Goal: Task Accomplishment & Management: Use online tool/utility

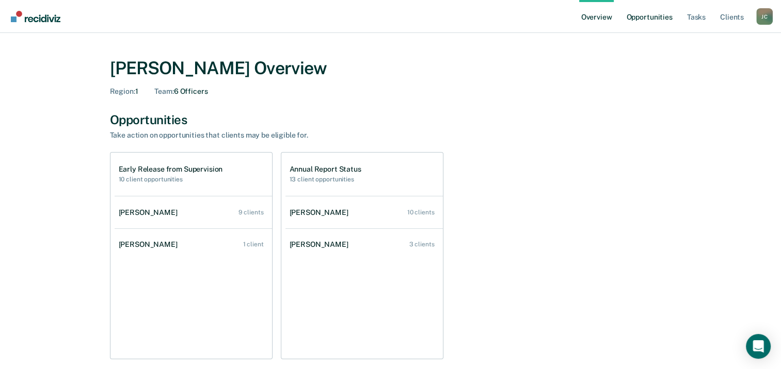
click at [666, 23] on link "Opportunities" at bounding box center [649, 16] width 50 height 33
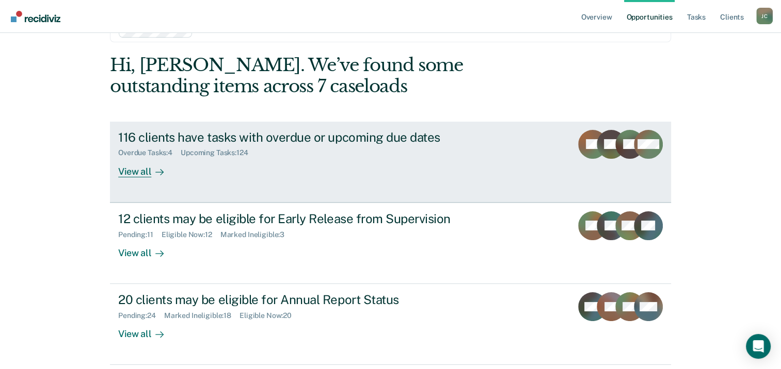
scroll to position [88, 0]
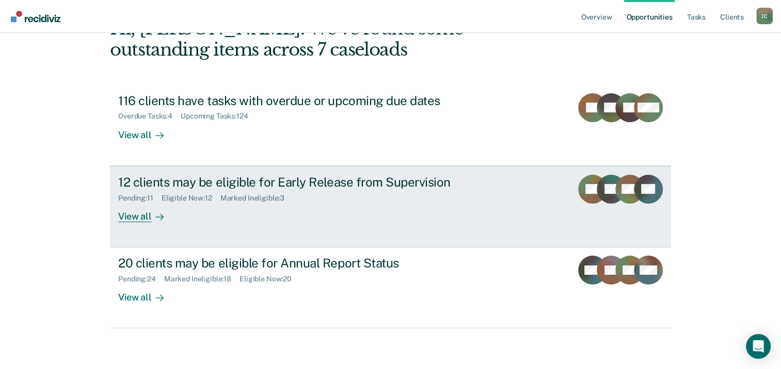
click at [135, 218] on div "View all" at bounding box center [147, 212] width 58 height 20
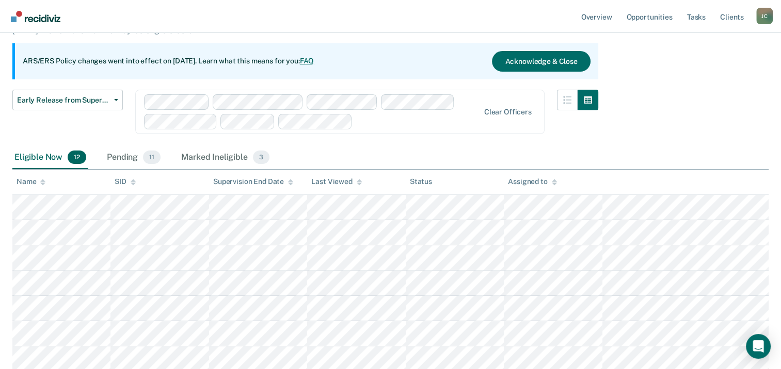
scroll to position [29, 0]
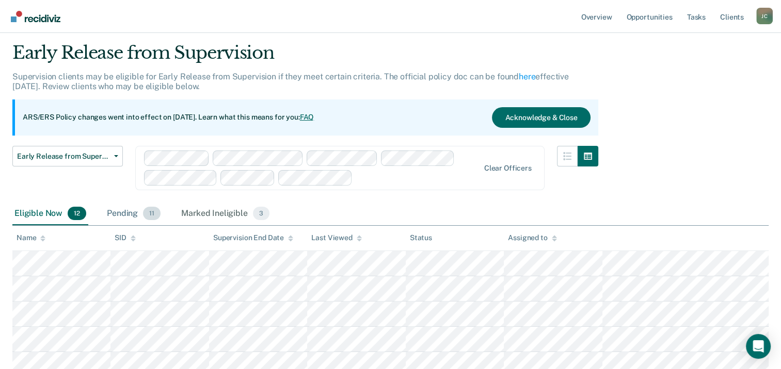
click at [125, 215] on div "Pending 11" at bounding box center [134, 214] width 58 height 23
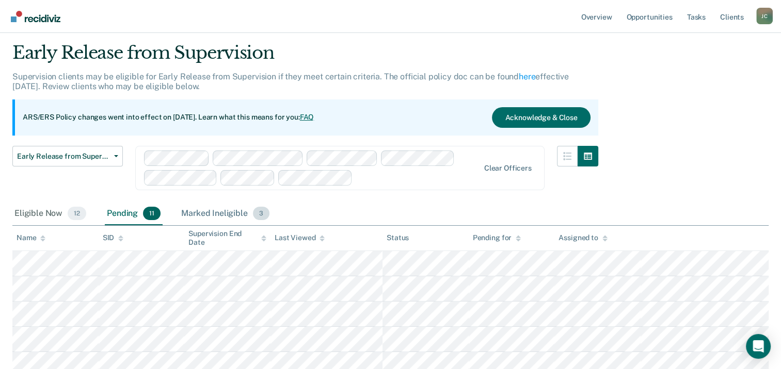
click at [196, 212] on div "Marked Ineligible 3" at bounding box center [225, 214] width 92 height 23
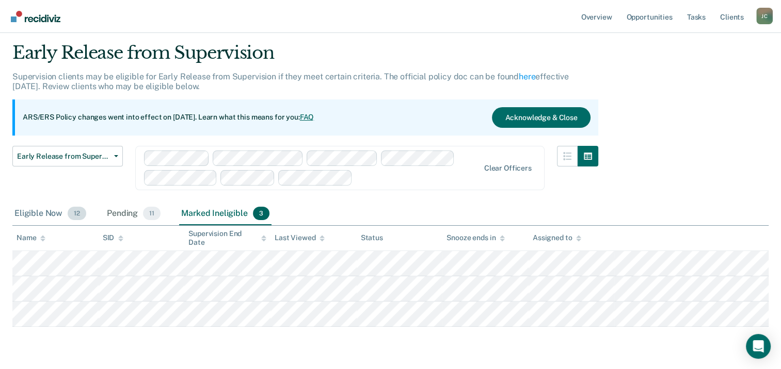
click at [34, 214] on div "Eligible Now 12" at bounding box center [50, 214] width 76 height 23
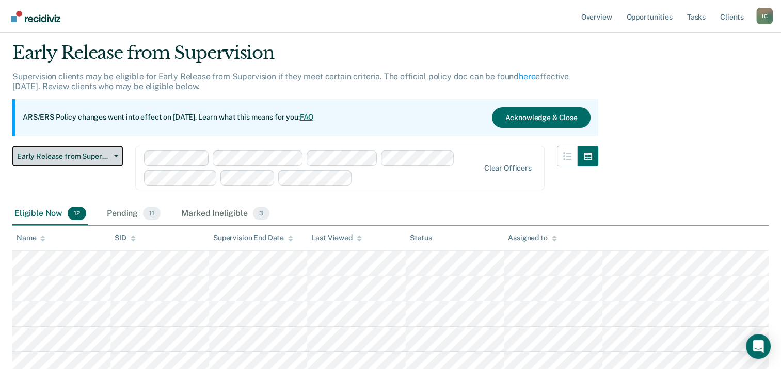
click at [104, 157] on span "Early Release from Supervision" at bounding box center [63, 156] width 93 height 9
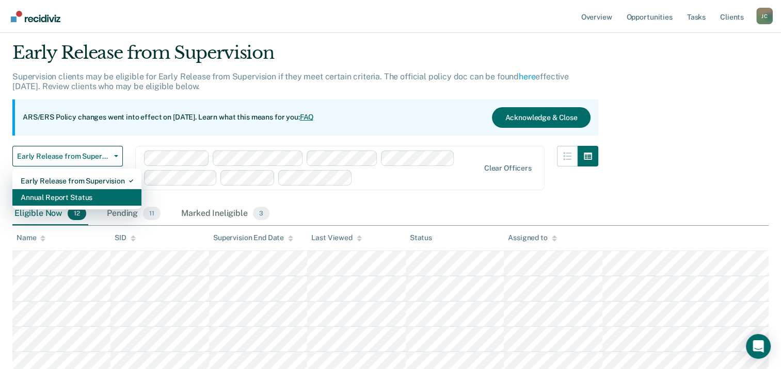
click at [101, 192] on div "Annual Report Status" at bounding box center [77, 197] width 112 height 17
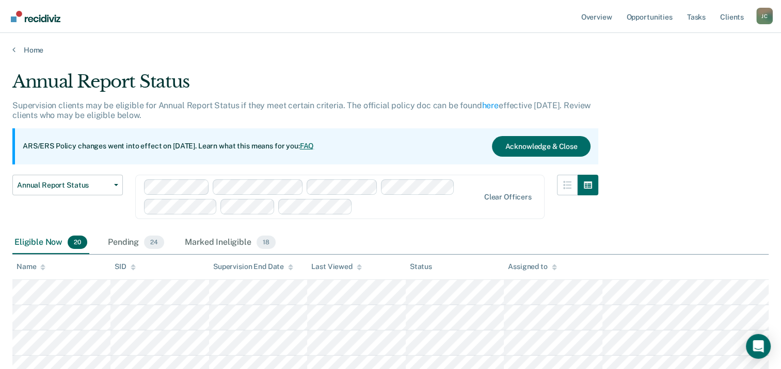
scroll to position [52, 0]
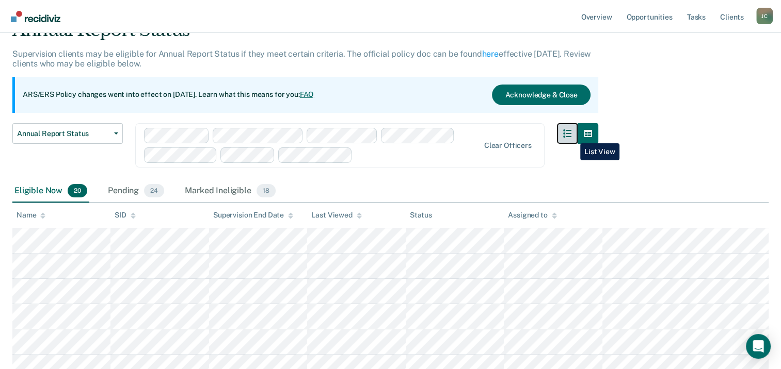
click at [571, 136] on icon "button" at bounding box center [567, 133] width 8 height 8
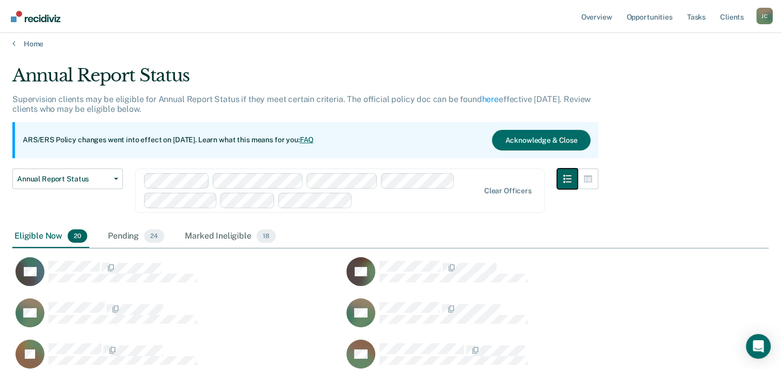
scroll to position [0, 0]
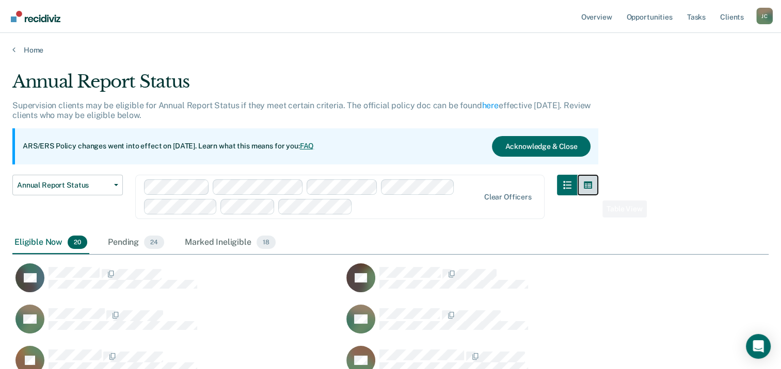
click at [594, 192] on button "button" at bounding box center [587, 185] width 21 height 21
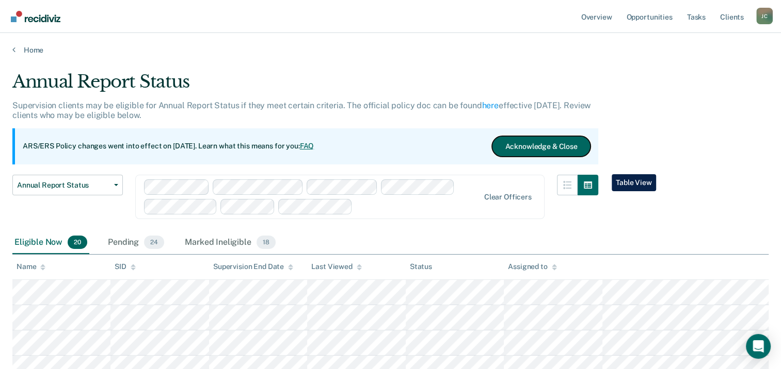
click at [515, 149] on button "Acknowledge & Close" at bounding box center [541, 146] width 98 height 21
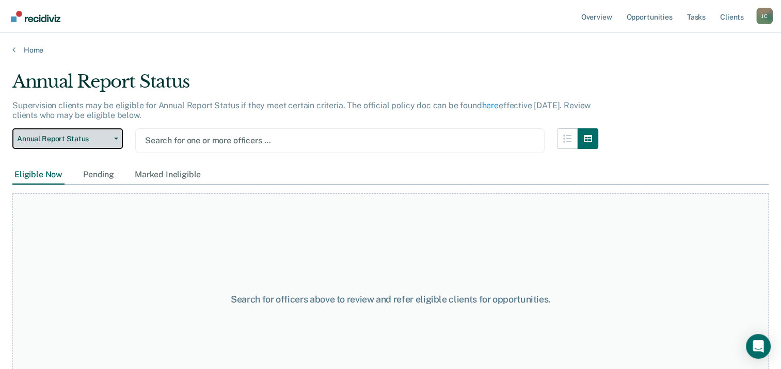
click at [54, 138] on span "Annual Report Status" at bounding box center [63, 139] width 93 height 9
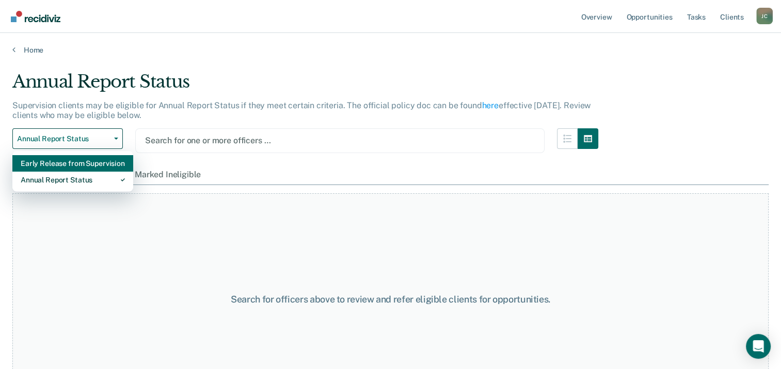
click at [66, 167] on div "Early Release from Supervision" at bounding box center [73, 163] width 104 height 17
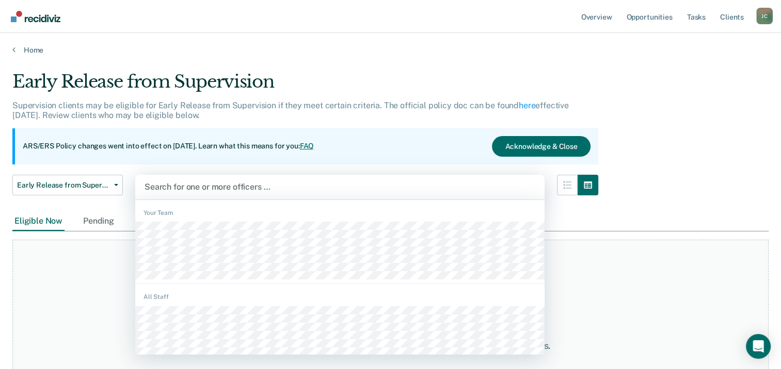
click at [209, 182] on div at bounding box center [339, 187] width 391 height 12
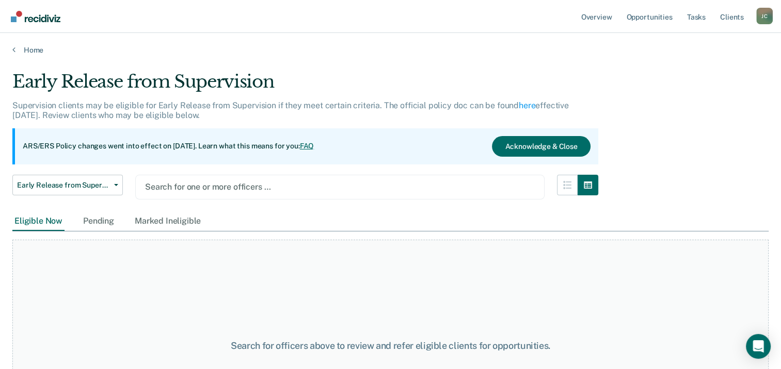
click at [200, 187] on div at bounding box center [339, 187] width 389 height 12
click at [223, 188] on div at bounding box center [339, 187] width 389 height 12
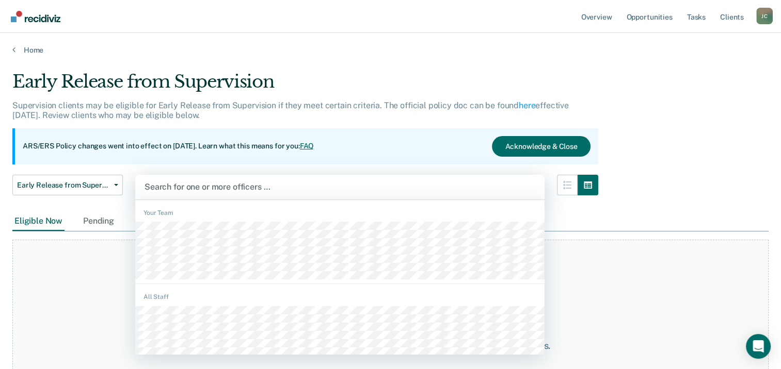
click at [204, 186] on div at bounding box center [339, 187] width 391 height 12
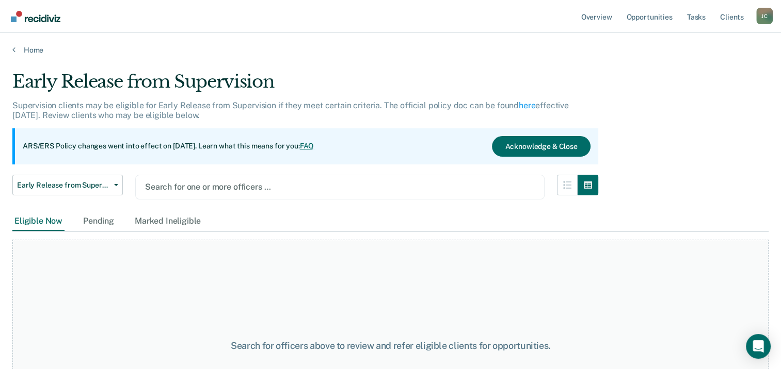
click at [204, 188] on div at bounding box center [339, 187] width 389 height 12
click at [208, 186] on div at bounding box center [339, 187] width 389 height 12
click at [197, 186] on div at bounding box center [339, 187] width 389 height 12
click at [208, 186] on div at bounding box center [339, 187] width 389 height 12
click at [203, 188] on div at bounding box center [339, 187] width 389 height 12
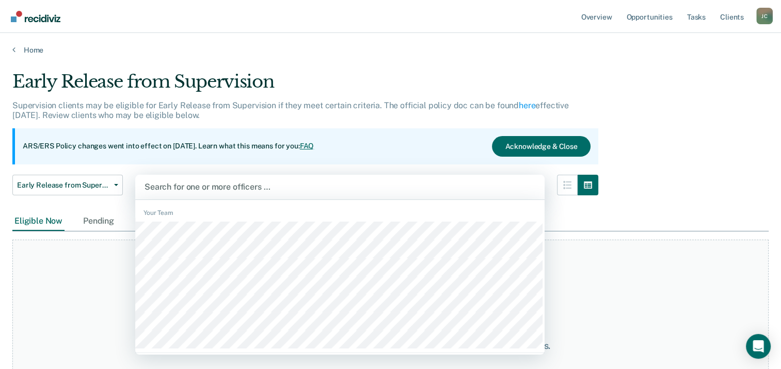
click at [193, 187] on div at bounding box center [339, 187] width 391 height 12
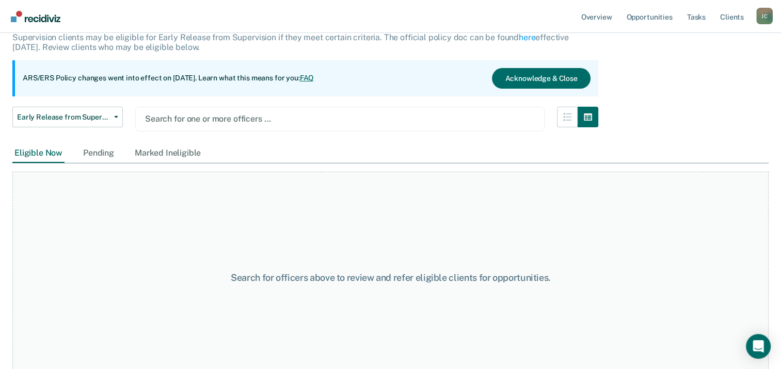
scroll to position [83, 0]
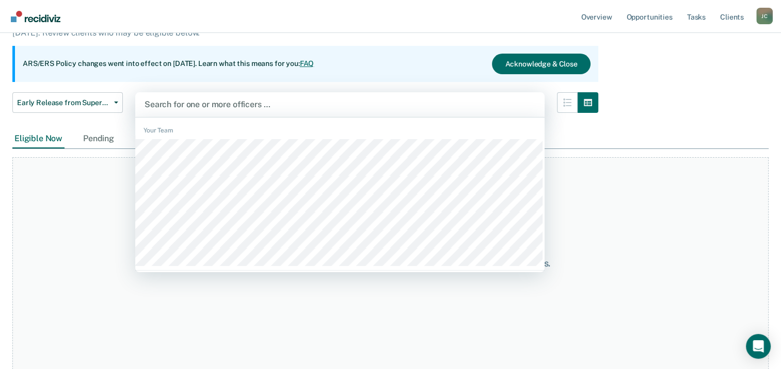
click at [208, 106] on div at bounding box center [339, 105] width 391 height 12
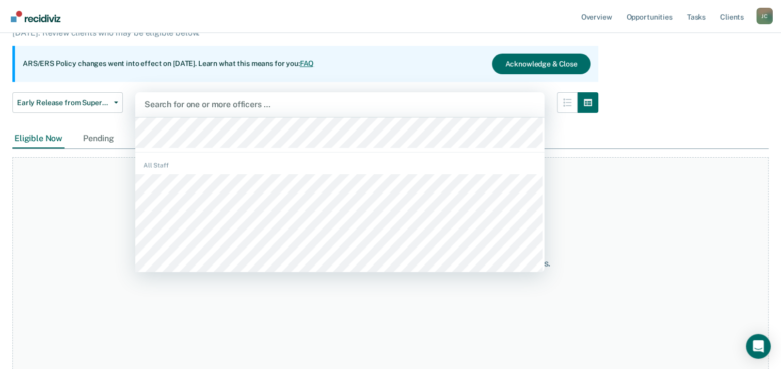
scroll to position [103, 0]
click at [572, 130] on div "Eligible Now Pending Marked Ineligible" at bounding box center [390, 139] width 756 height 20
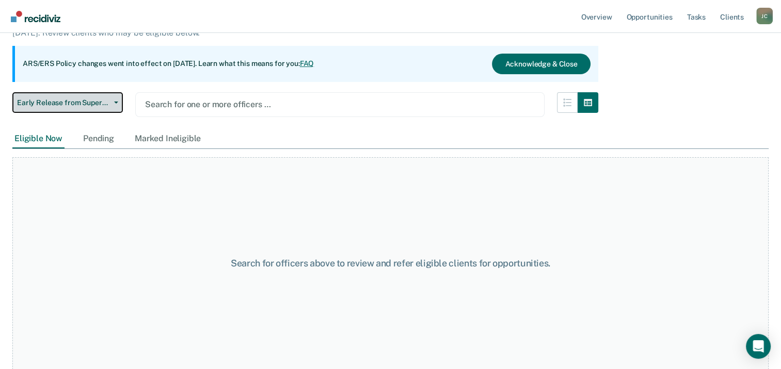
click at [110, 102] on span "button" at bounding box center [114, 103] width 8 height 2
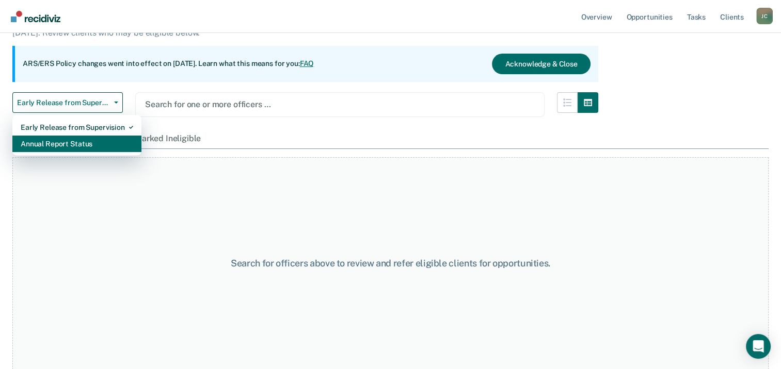
click at [100, 140] on div "Annual Report Status" at bounding box center [77, 144] width 112 height 17
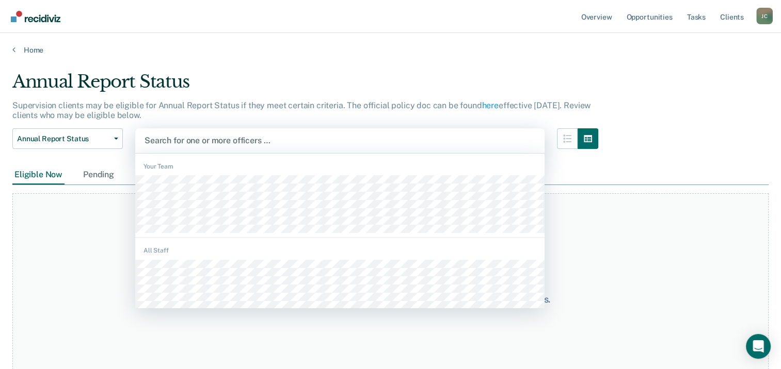
click at [224, 145] on div at bounding box center [339, 141] width 391 height 12
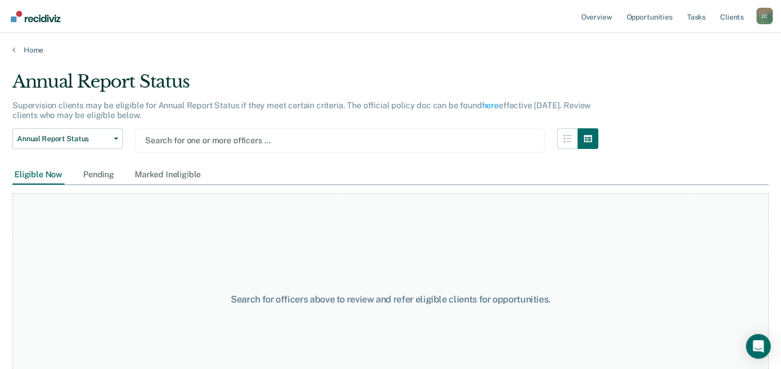
click at [198, 141] on div at bounding box center [339, 141] width 389 height 12
click at [208, 140] on div at bounding box center [339, 141] width 389 height 12
click at [206, 140] on div at bounding box center [339, 141] width 389 height 12
click at [203, 141] on div at bounding box center [339, 141] width 389 height 12
click at [210, 140] on div at bounding box center [339, 141] width 389 height 12
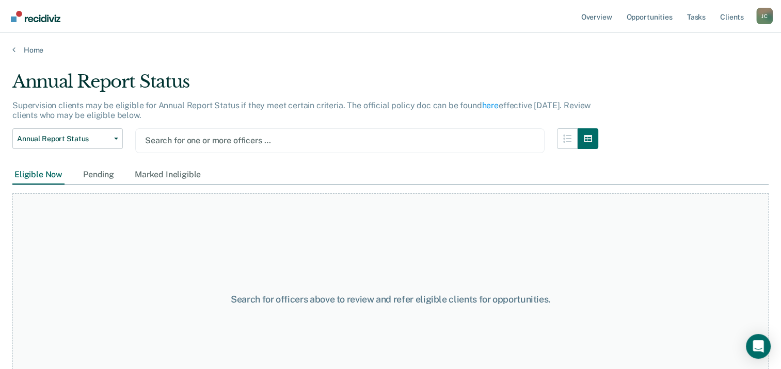
click at [203, 141] on div at bounding box center [339, 141] width 389 height 12
click at [186, 141] on div at bounding box center [339, 141] width 389 height 12
click at [218, 142] on div at bounding box center [339, 141] width 389 height 12
